Goal: Task Accomplishment & Management: Manage account settings

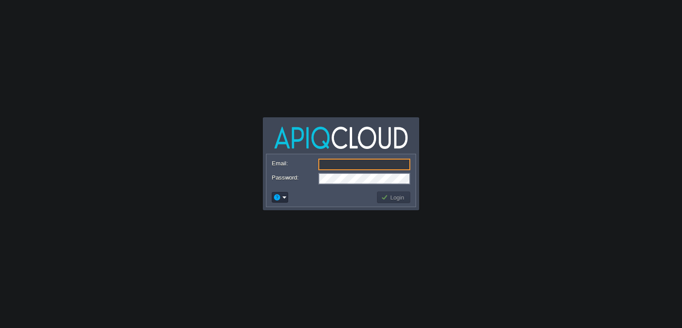
click at [346, 162] on input "Email:" at bounding box center [364, 164] width 92 height 12
type input "[EMAIL_ADDRESS][DOMAIN_NAME]"
click at [390, 191] on td "Login" at bounding box center [393, 197] width 33 height 12
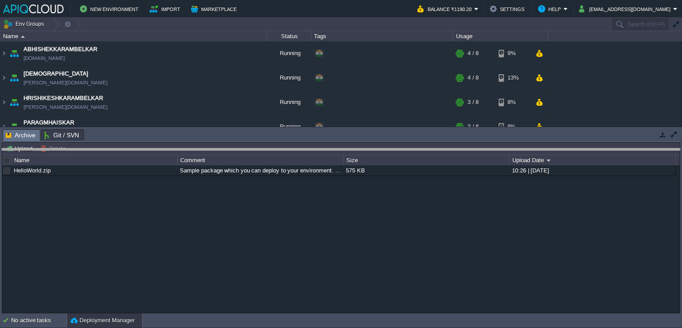
drag, startPoint x: 197, startPoint y: 141, endPoint x: 197, endPoint y: 160, distance: 19.1
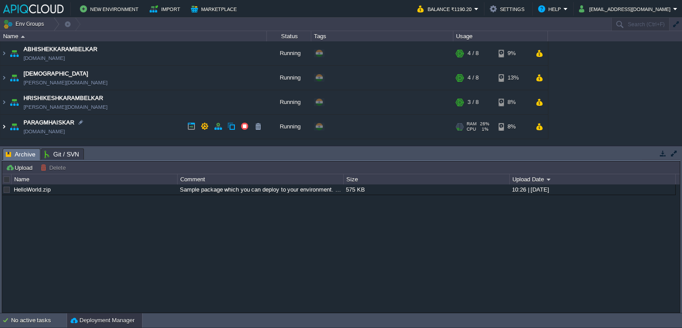
click at [1, 125] on img at bounding box center [3, 127] width 7 height 24
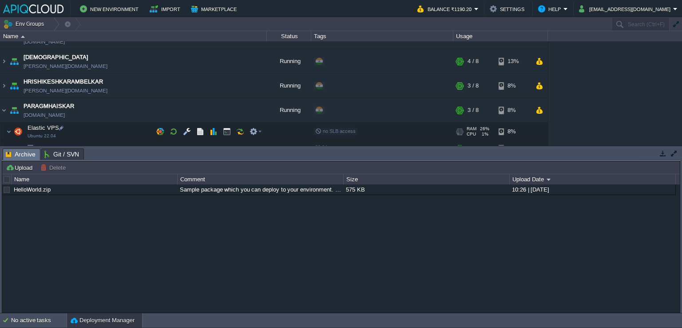
scroll to position [25, 0]
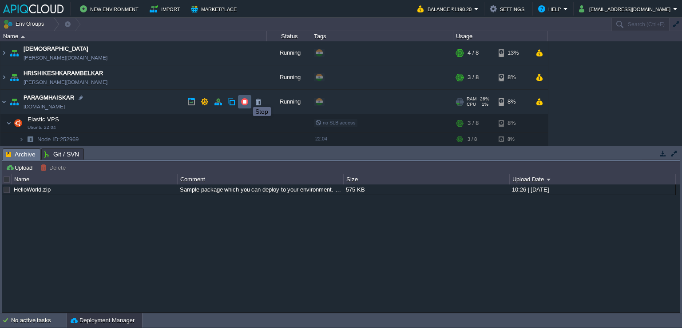
click at [244, 102] on button "button" at bounding box center [245, 102] width 8 height 8
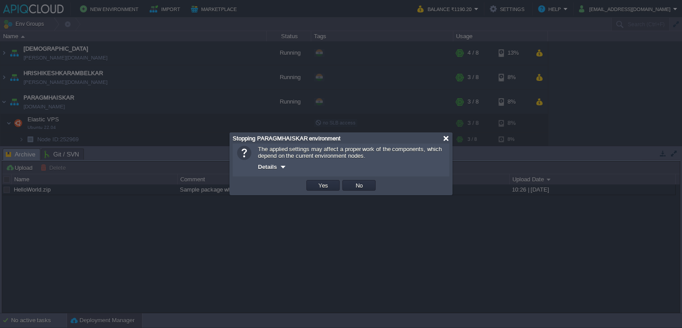
click at [444, 139] on div at bounding box center [446, 138] width 7 height 7
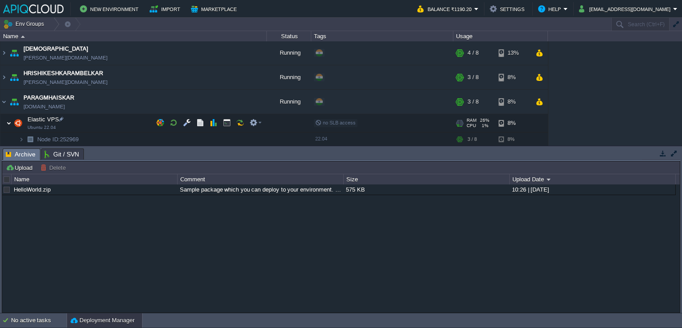
click at [11, 119] on img at bounding box center [8, 123] width 5 height 18
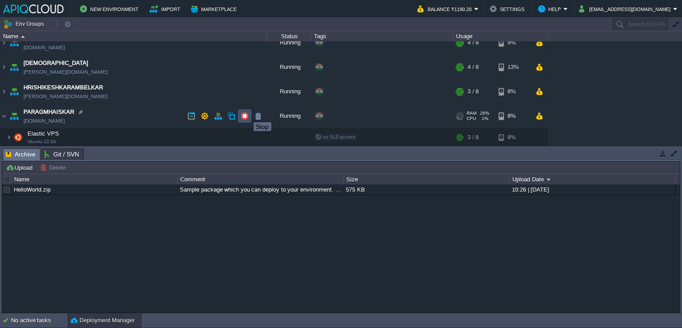
click at [247, 114] on button "button" at bounding box center [245, 116] width 8 height 8
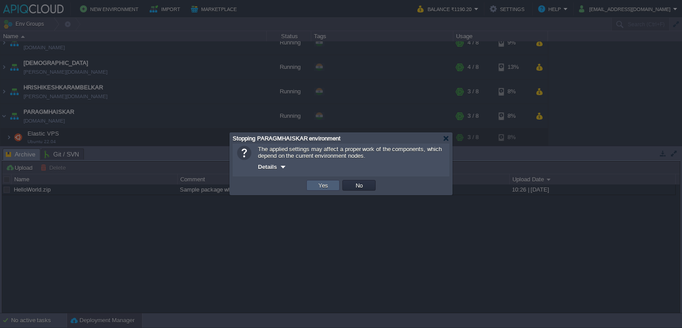
click at [324, 181] on td "Yes" at bounding box center [322, 185] width 33 height 11
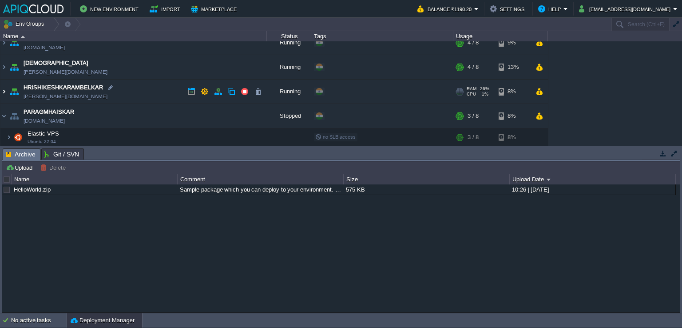
click at [4, 89] on img at bounding box center [3, 91] width 7 height 24
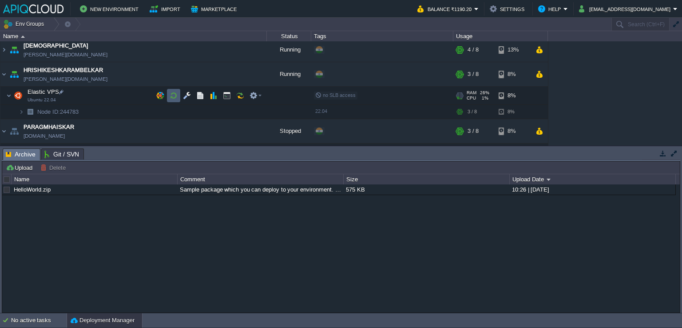
scroll to position [43, 0]
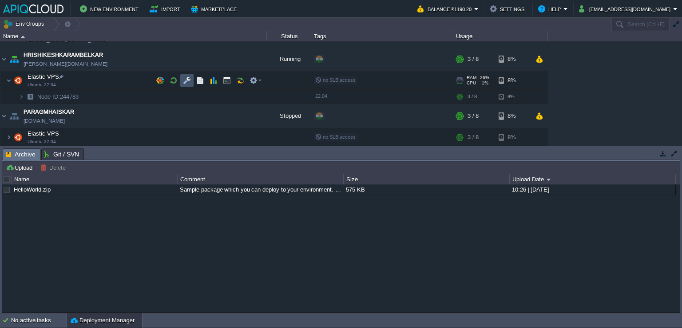
click at [188, 81] on button "button" at bounding box center [187, 80] width 8 height 8
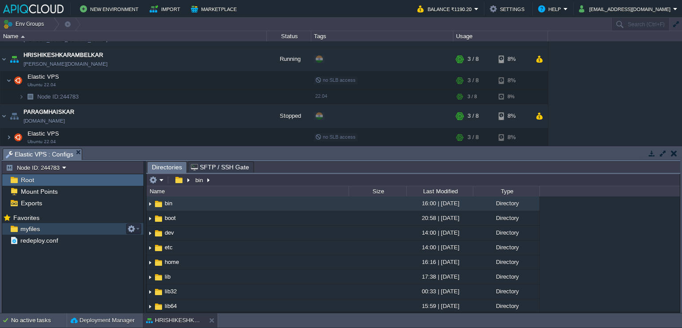
click at [37, 228] on span "myfiles" at bounding box center [30, 229] width 23 height 8
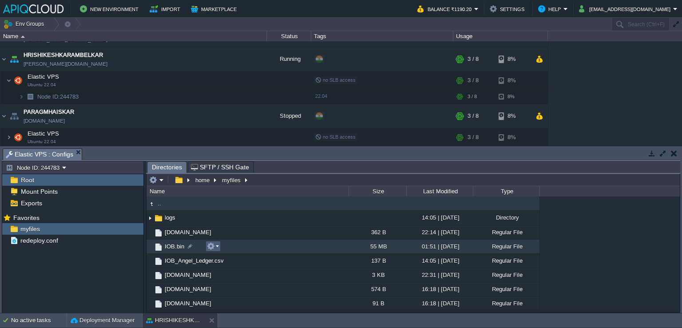
click at [218, 246] on em at bounding box center [213, 246] width 12 height 8
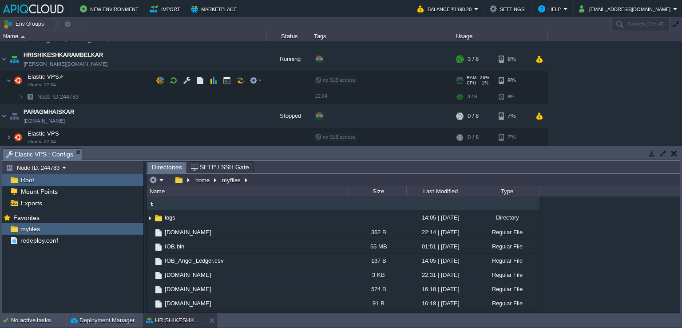
click at [5, 75] on img at bounding box center [3, 75] width 6 height 8
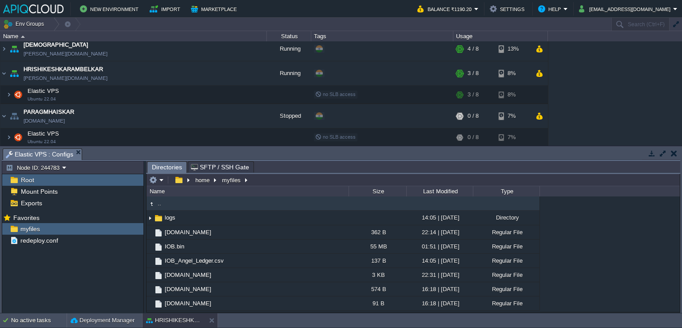
click at [0, 71] on table "ABHISHEKKARAMBELKAR [DOMAIN_NAME] Running + Add to Env Group RAM 42% CPU 1% 4 /…" at bounding box center [274, 79] width 548 height 134
click at [5, 73] on img at bounding box center [3, 73] width 7 height 24
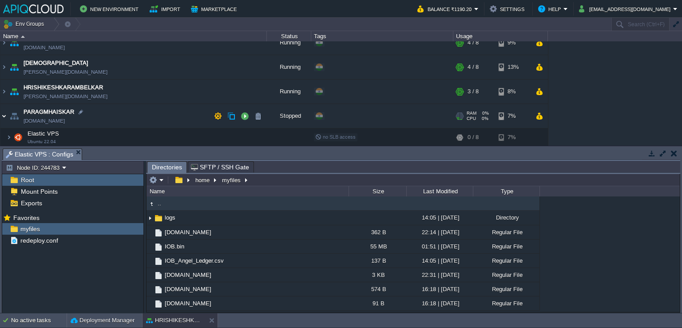
click at [7, 115] on img at bounding box center [3, 116] width 7 height 24
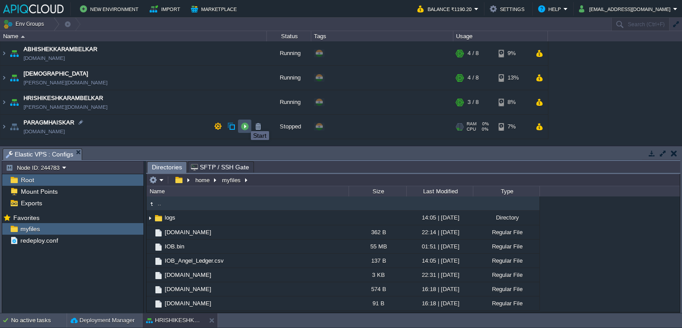
click at [244, 123] on button "button" at bounding box center [245, 126] width 8 height 8
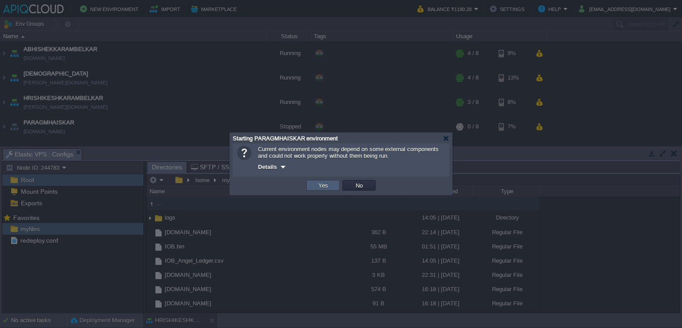
click at [325, 187] on button "Yes" at bounding box center [323, 185] width 15 height 8
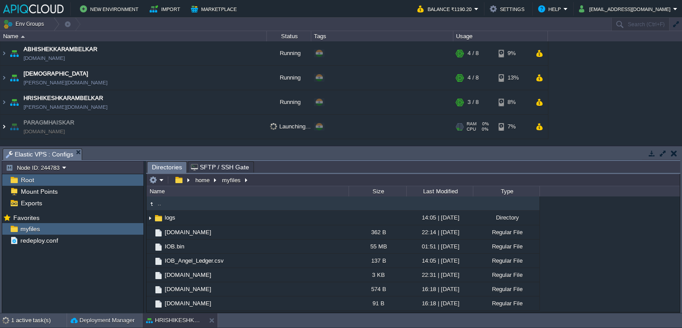
click at [1, 127] on img at bounding box center [3, 127] width 7 height 24
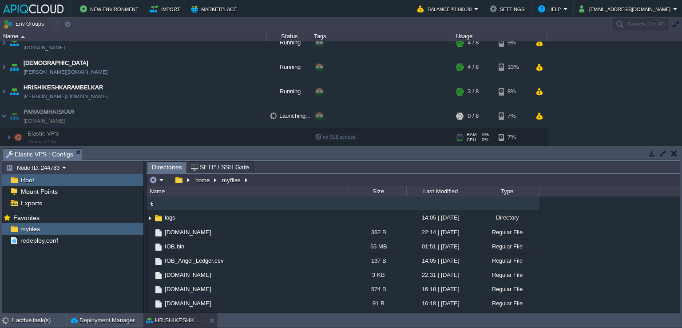
click at [158, 132] on td "Elastic VPS Ubuntu 22.04" at bounding box center [133, 137] width 266 height 18
click at [193, 115] on button "button" at bounding box center [191, 116] width 8 height 8
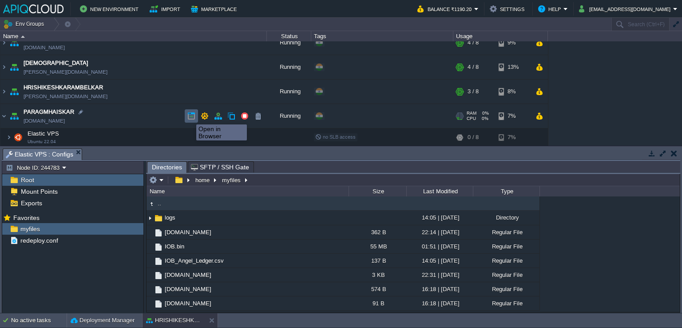
click at [190, 116] on button "button" at bounding box center [191, 116] width 8 height 8
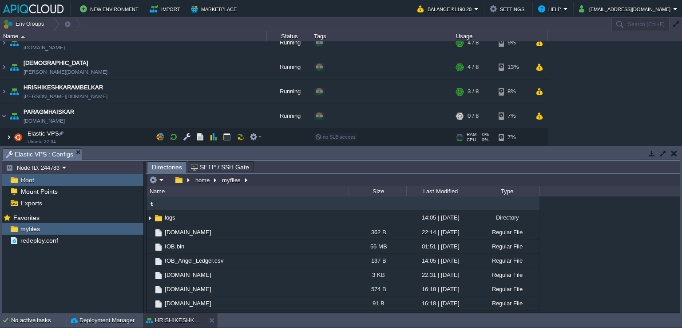
click at [9, 139] on img at bounding box center [8, 137] width 5 height 18
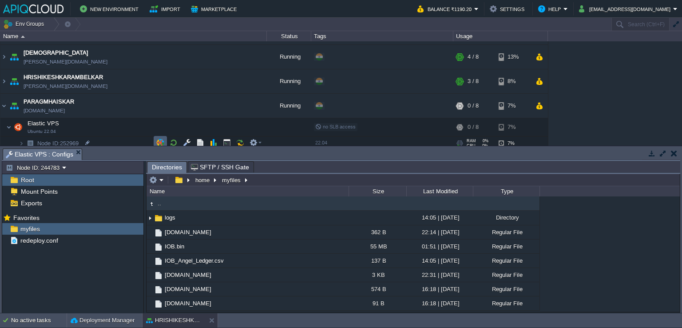
scroll to position [25, 0]
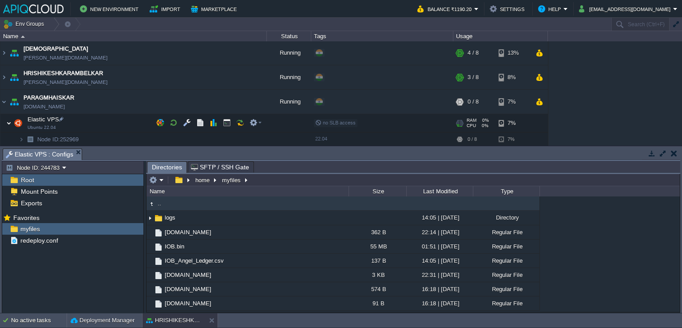
click at [7, 121] on img at bounding box center [8, 123] width 5 height 18
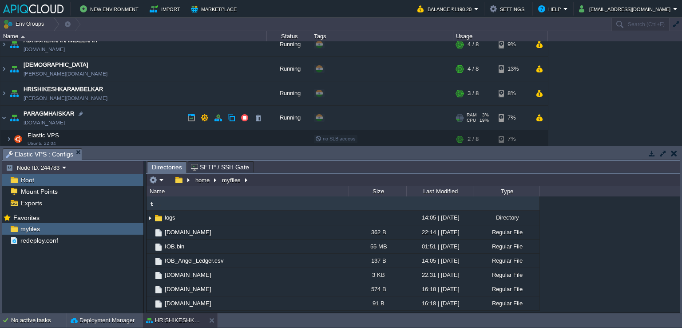
scroll to position [11, 0]
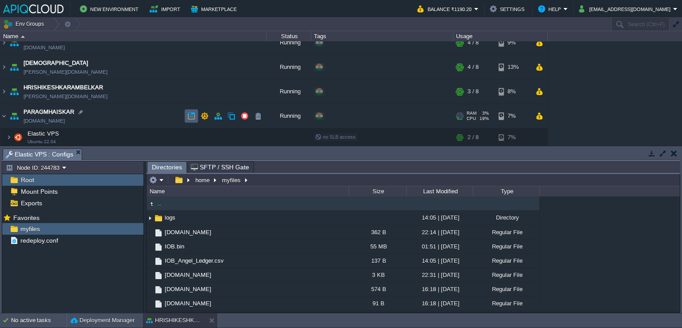
click at [190, 118] on button "button" at bounding box center [191, 116] width 8 height 8
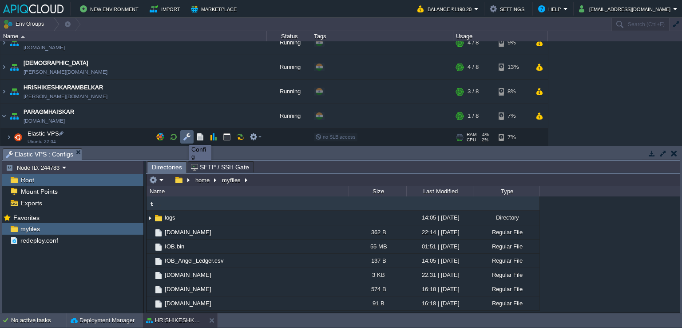
click at [188, 137] on button "button" at bounding box center [187, 137] width 8 height 8
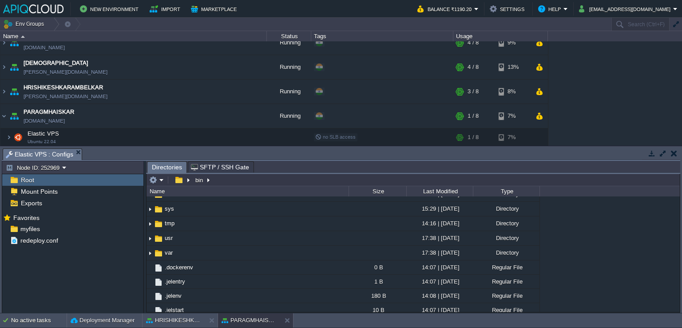
scroll to position [0, 0]
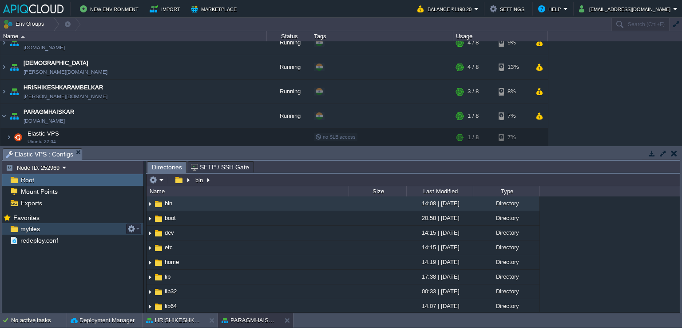
click at [50, 229] on div "myfiles" at bounding box center [72, 229] width 141 height 12
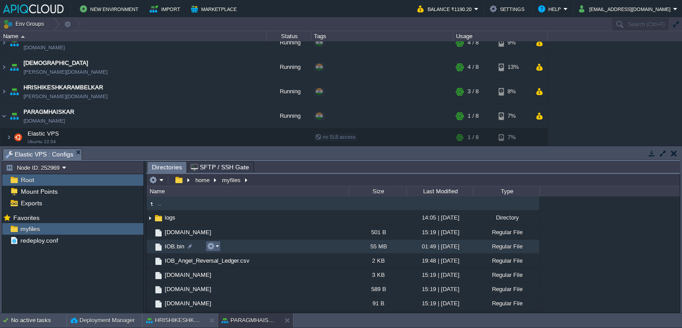
click at [216, 247] on em at bounding box center [213, 246] width 12 height 8
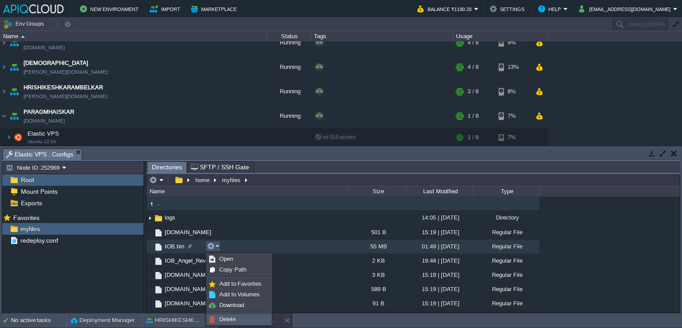
click at [238, 318] on link "Delete" at bounding box center [238, 319] width 63 height 10
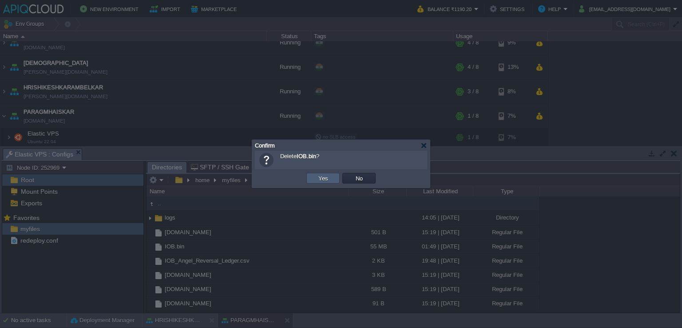
click at [326, 173] on td "Yes" at bounding box center [322, 178] width 33 height 11
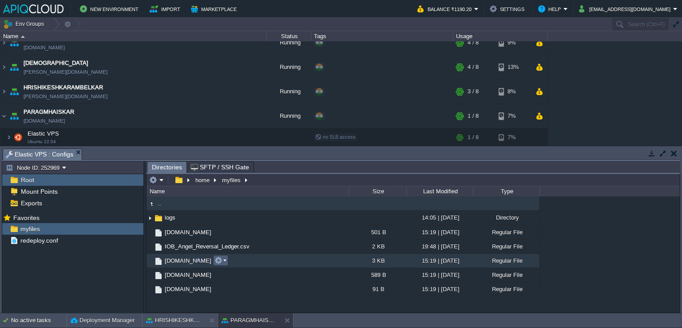
click at [223, 261] on em at bounding box center [220, 260] width 12 height 8
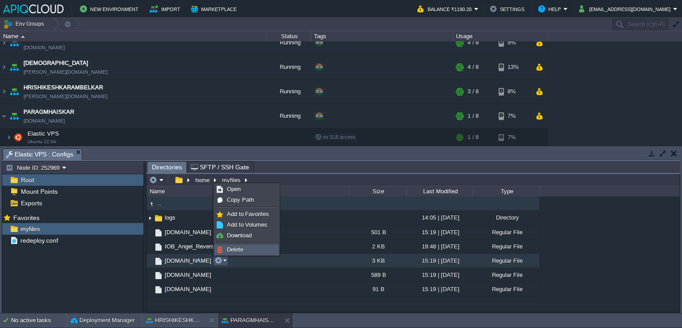
click at [224, 245] on link "Delete" at bounding box center [246, 250] width 63 height 10
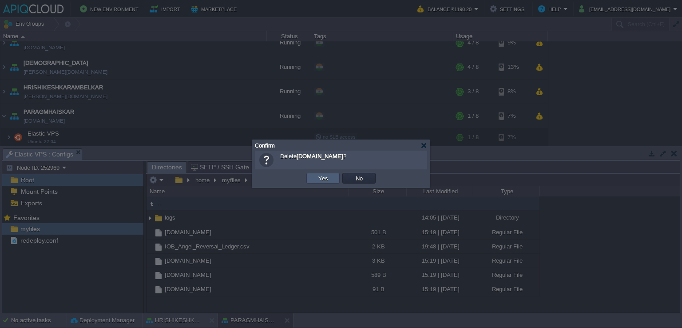
click at [325, 181] on button "Yes" at bounding box center [323, 178] width 15 height 8
